Goal: Find specific page/section: Find specific page/section

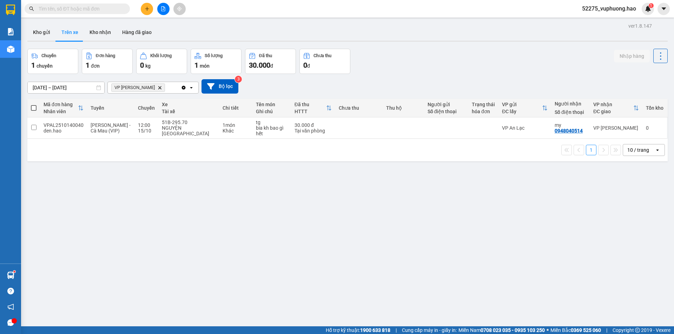
click at [97, 30] on button "Kho nhận" at bounding box center [100, 32] width 33 height 17
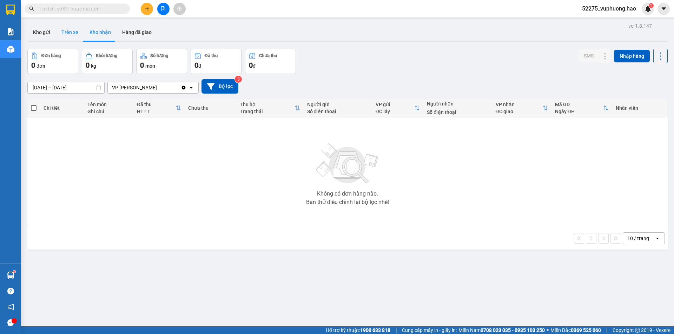
click at [75, 32] on button "Trên xe" at bounding box center [70, 32] width 28 height 17
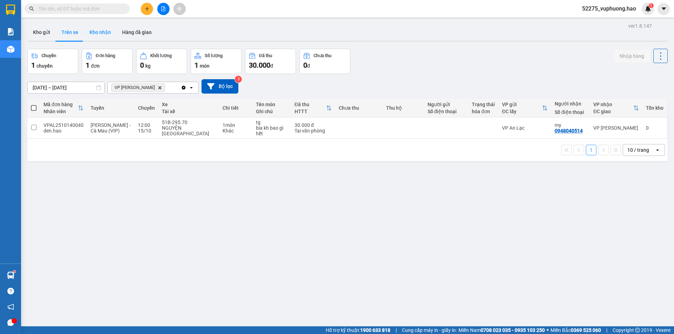
click at [96, 32] on button "Kho nhận" at bounding box center [100, 32] width 33 height 17
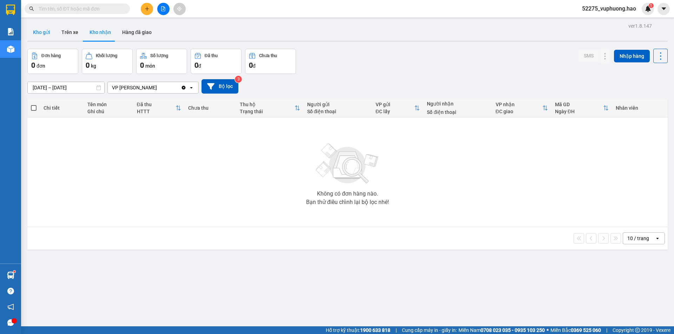
click at [54, 30] on button "Kho gửi" at bounding box center [41, 32] width 28 height 17
click at [64, 36] on button "Trên xe" at bounding box center [70, 32] width 28 height 17
